Goal: Task Accomplishment & Management: Manage account settings

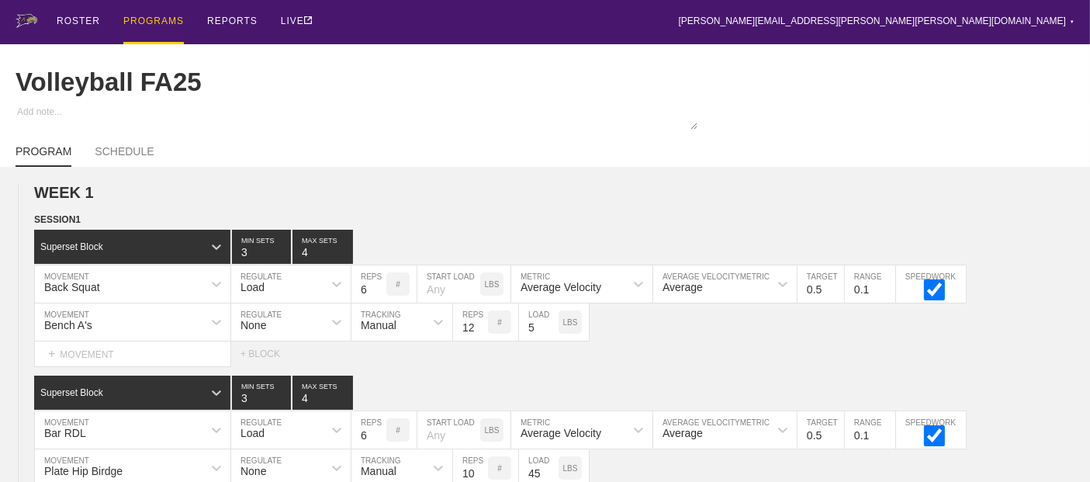
click at [147, 21] on div "PROGRAMS" at bounding box center [153, 22] width 61 height 44
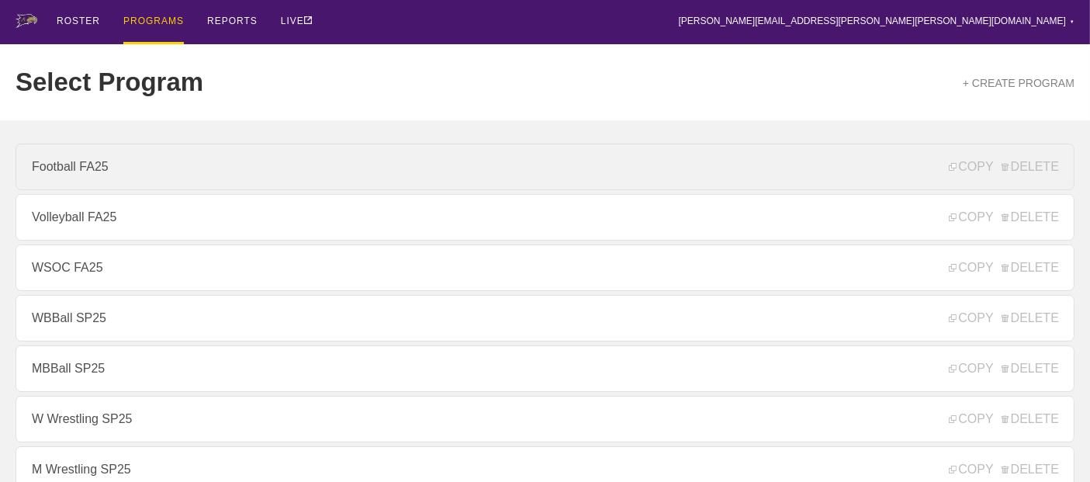
click at [92, 168] on link "Football FA25" at bounding box center [545, 167] width 1059 height 47
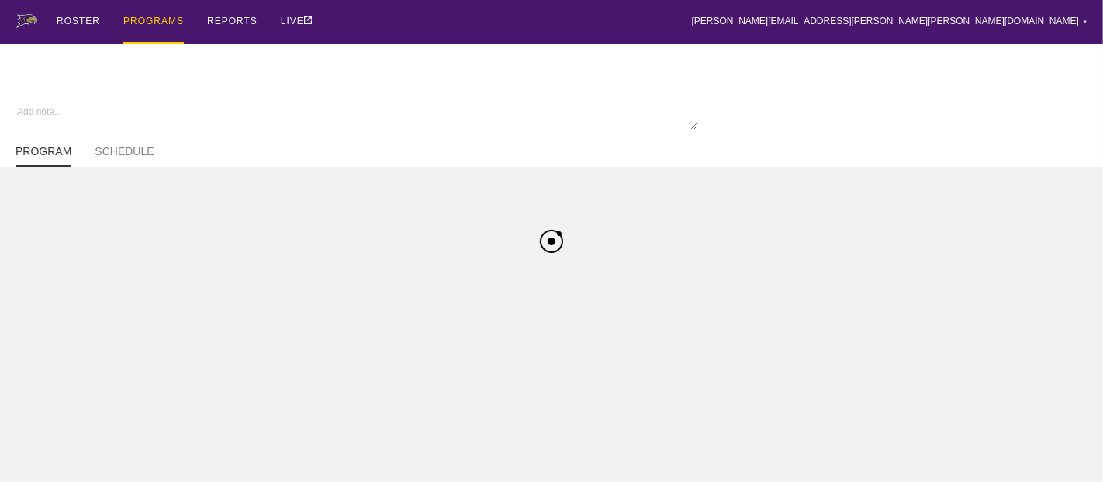
type textarea "x"
type input "Football FA25"
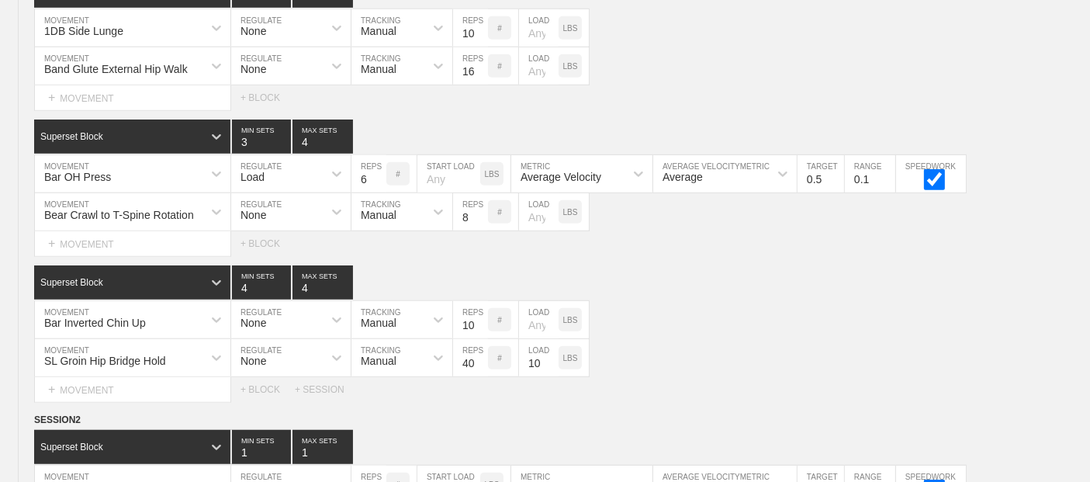
scroll to position [1276, 0]
